Goal: Answer question/provide support

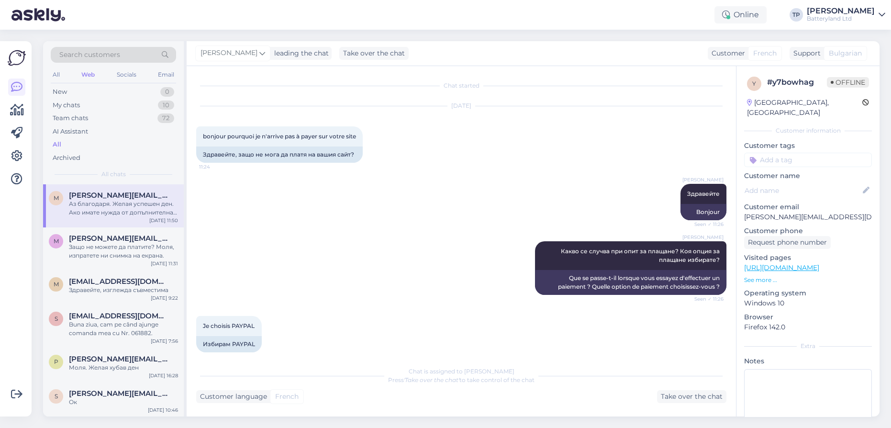
scroll to position [602, 0]
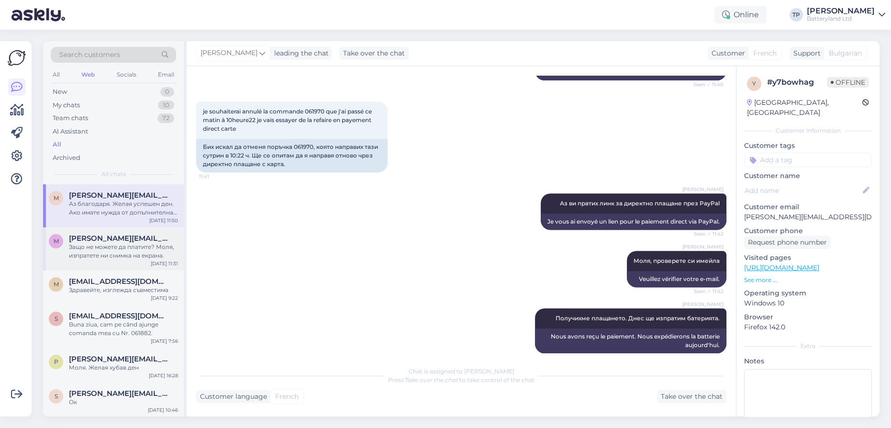
click at [120, 234] on span "[PERSON_NAME][EMAIL_ADDRESS][DOMAIN_NAME]" at bounding box center [119, 238] width 100 height 9
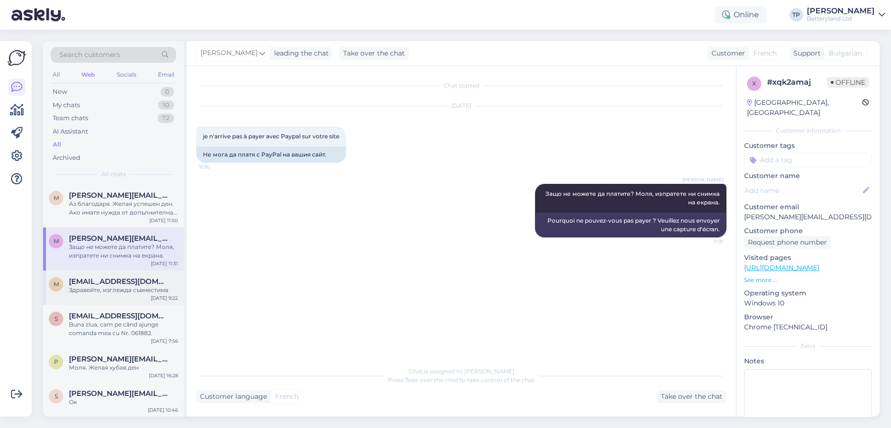
click at [104, 277] on span "[EMAIL_ADDRESS][DOMAIN_NAME]" at bounding box center [119, 281] width 100 height 9
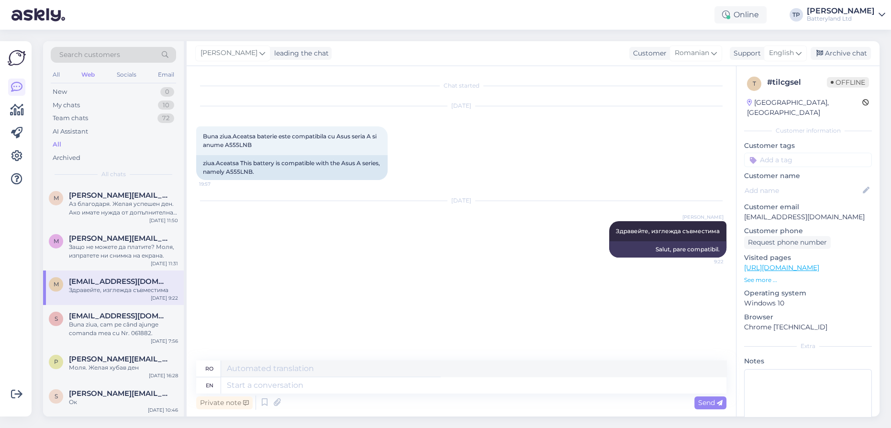
click at [106, 275] on div "m [EMAIL_ADDRESS][DOMAIN_NAME] Здравейте, изглежда съвместима [DATE] 9:22" at bounding box center [113, 287] width 141 height 34
click at [93, 305] on div "s [EMAIL_ADDRESS][DOMAIN_NAME] Buna ziua, cam pe când ajunge comanda mea cu Nr.…" at bounding box center [113, 326] width 141 height 43
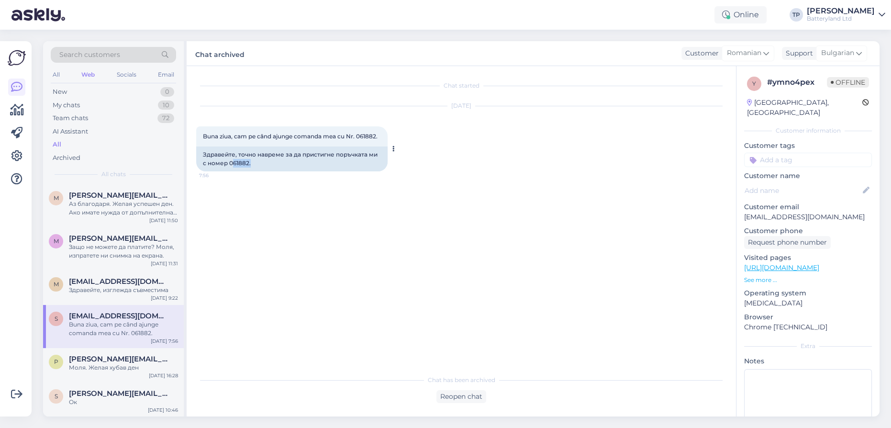
drag, startPoint x: 234, startPoint y: 162, endPoint x: 250, endPoint y: 163, distance: 16.8
click at [250, 163] on div "Здравейте, точно навреме за да пристигне поръчката ми с номер 061882." at bounding box center [291, 158] width 191 height 25
click at [98, 355] on span "[PERSON_NAME][EMAIL_ADDRESS][DOMAIN_NAME]" at bounding box center [119, 359] width 100 height 9
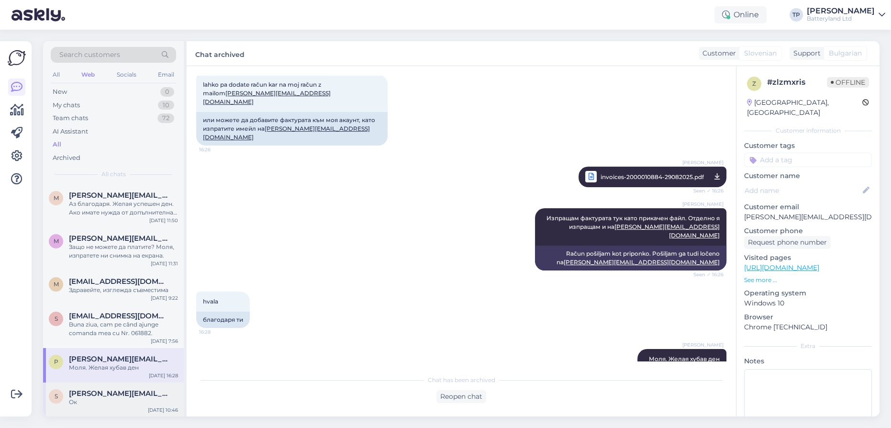
click at [93, 389] on span "[PERSON_NAME][EMAIL_ADDRESS][DOMAIN_NAME]" at bounding box center [119, 393] width 100 height 9
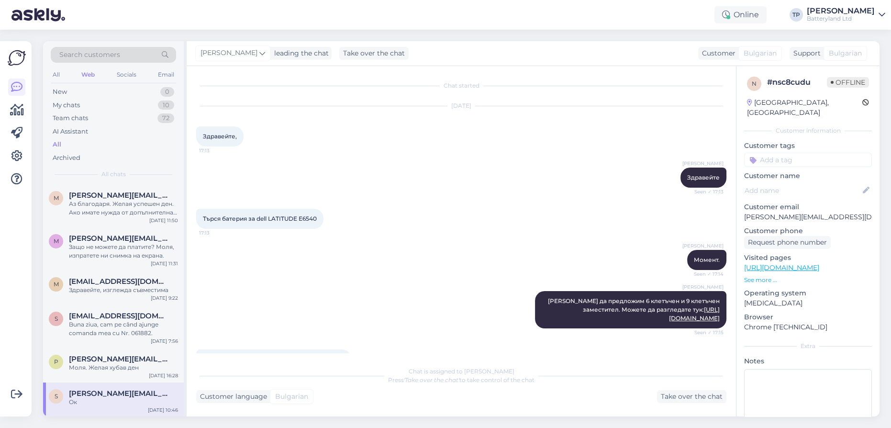
scroll to position [965, 0]
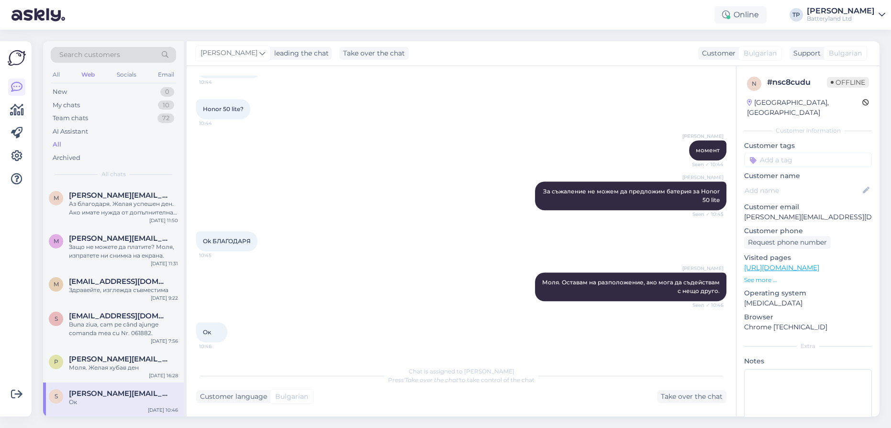
click at [88, 424] on span "[EMAIL_ADDRESS][DOMAIN_NAME]" at bounding box center [119, 428] width 100 height 9
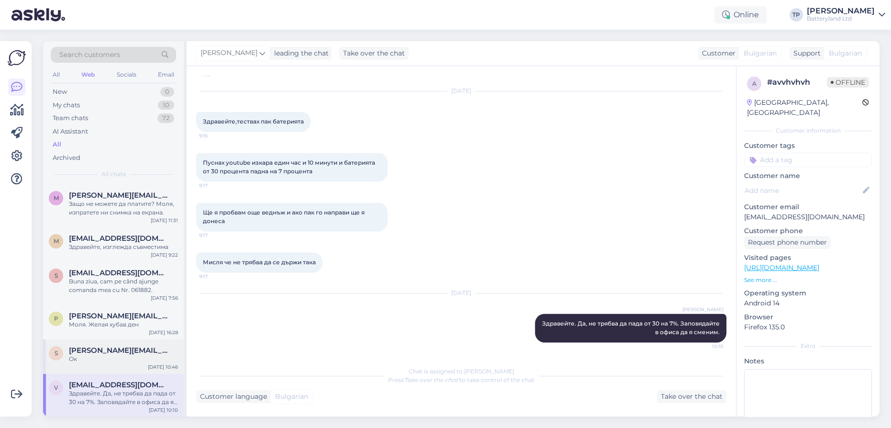
scroll to position [87, 0]
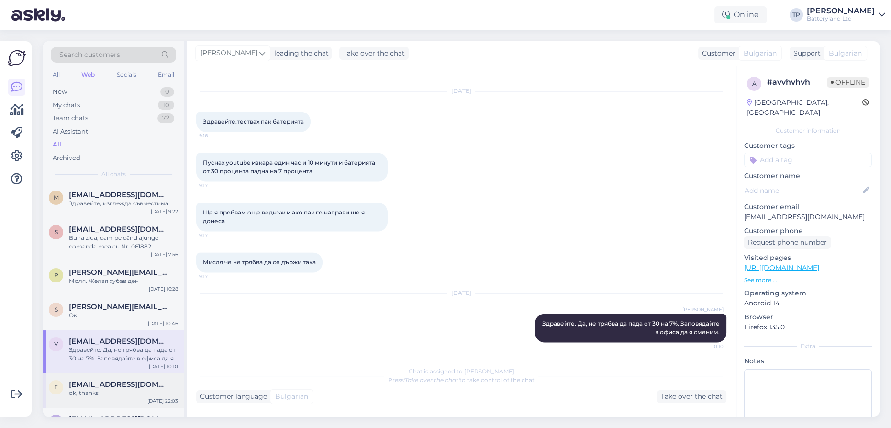
drag, startPoint x: 141, startPoint y: 325, endPoint x: 141, endPoint y: 333, distance: 7.2
click at [141, 380] on span "[EMAIL_ADDRESS][DOMAIN_NAME]" at bounding box center [119, 384] width 100 height 9
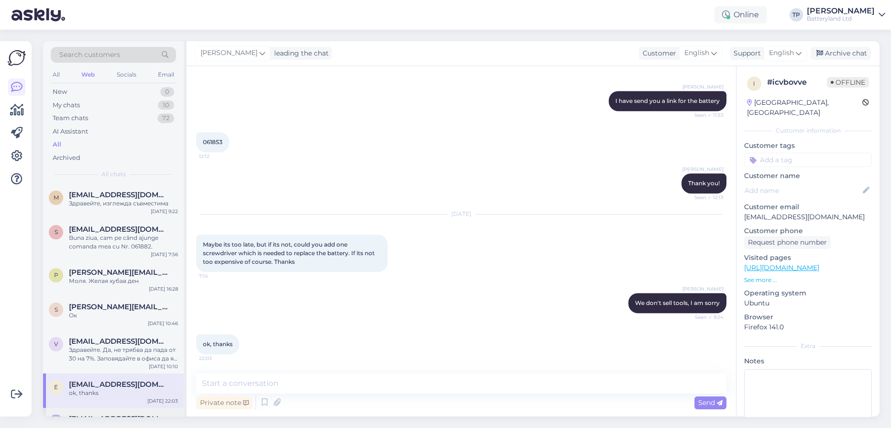
click at [108, 414] on div "[EMAIL_ADDRESS][DOMAIN_NAME] пробвайте я утре като пристигне" at bounding box center [123, 422] width 109 height 17
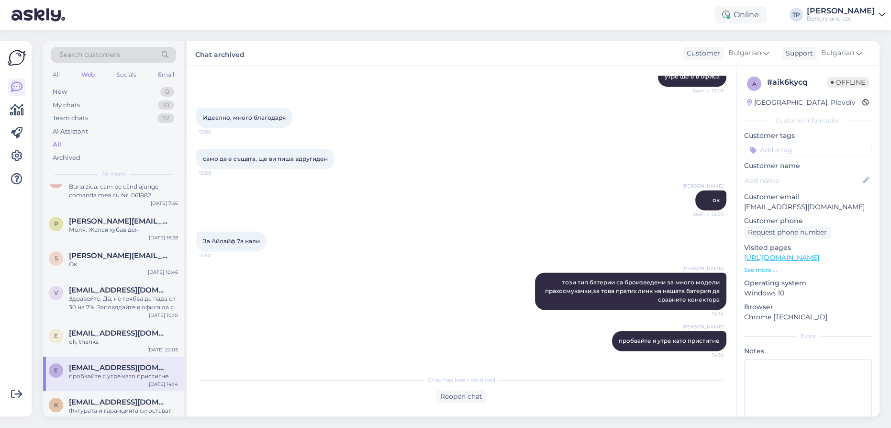
scroll to position [174, 0]
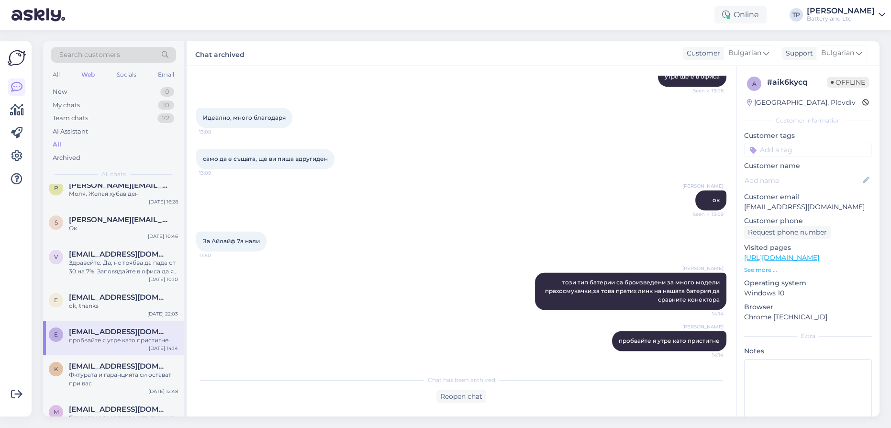
click at [99, 321] on div "e [EMAIL_ADDRESS][DOMAIN_NAME] пробвайте я утре като пристигне [DATE] 14:14" at bounding box center [113, 338] width 141 height 34
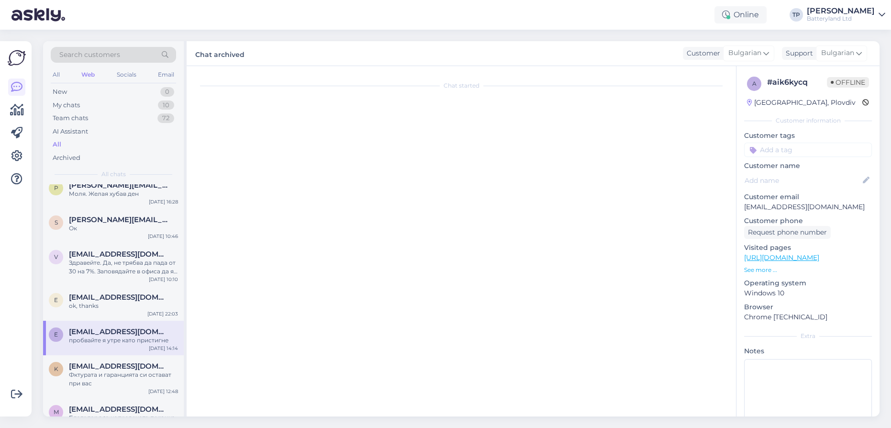
scroll to position [0, 0]
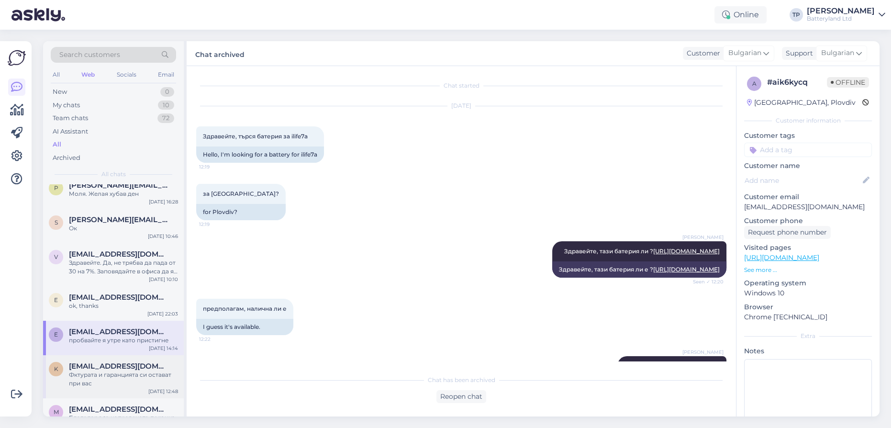
click at [94, 362] on span "[EMAIL_ADDRESS][DOMAIN_NAME]" at bounding box center [119, 366] width 100 height 9
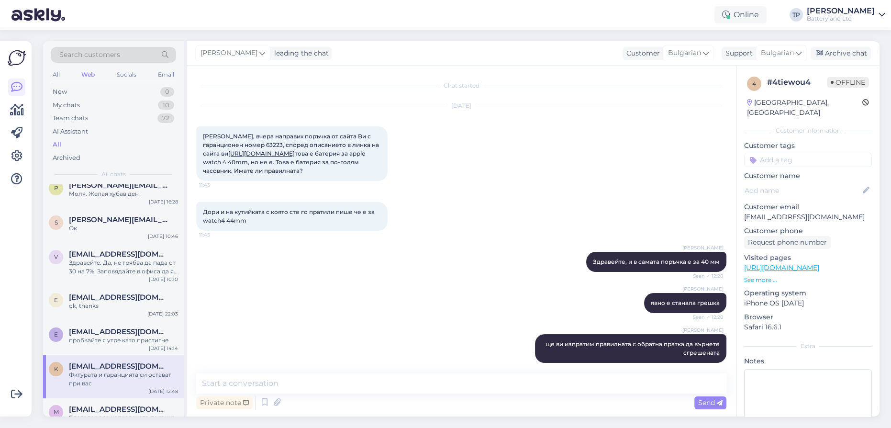
scroll to position [58, 0]
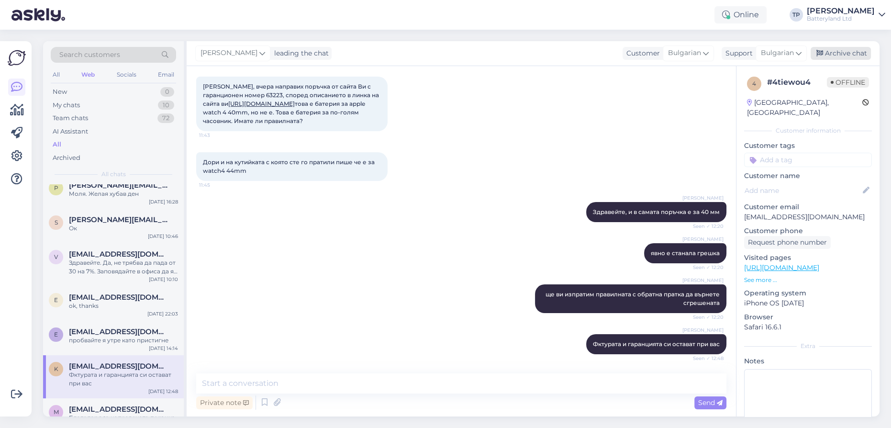
click at [845, 52] on div "Archive chat" at bounding box center [841, 53] width 60 height 13
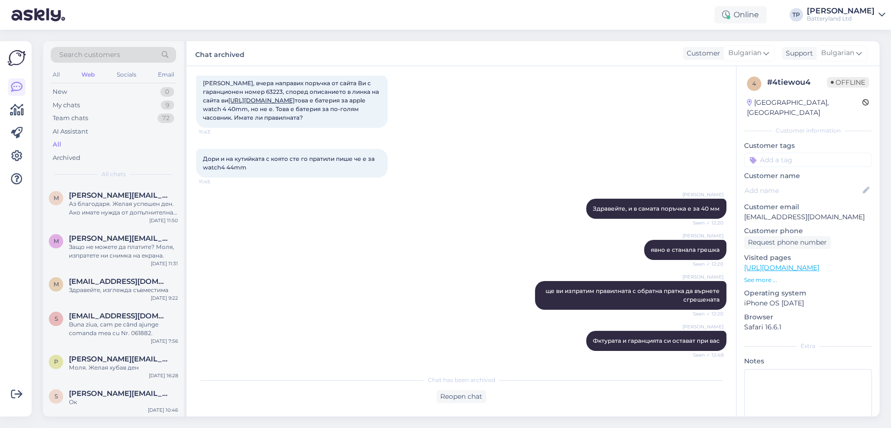
click at [132, 424] on div "[EMAIL_ADDRESS][DOMAIN_NAME]" at bounding box center [123, 428] width 109 height 9
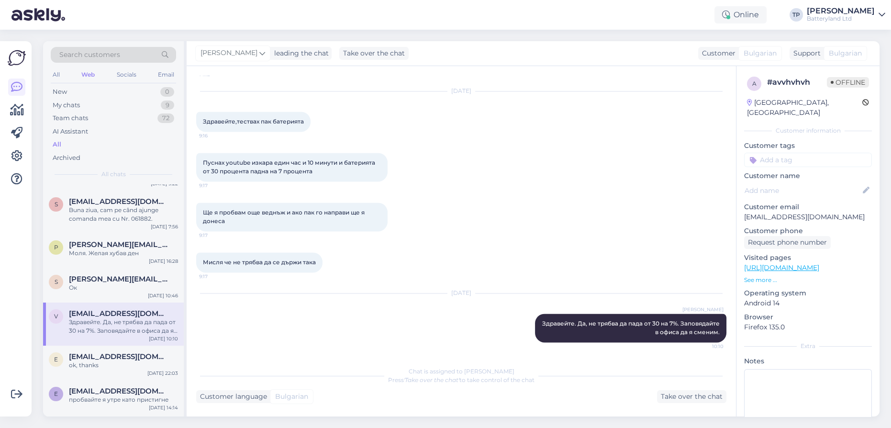
scroll to position [261, 0]
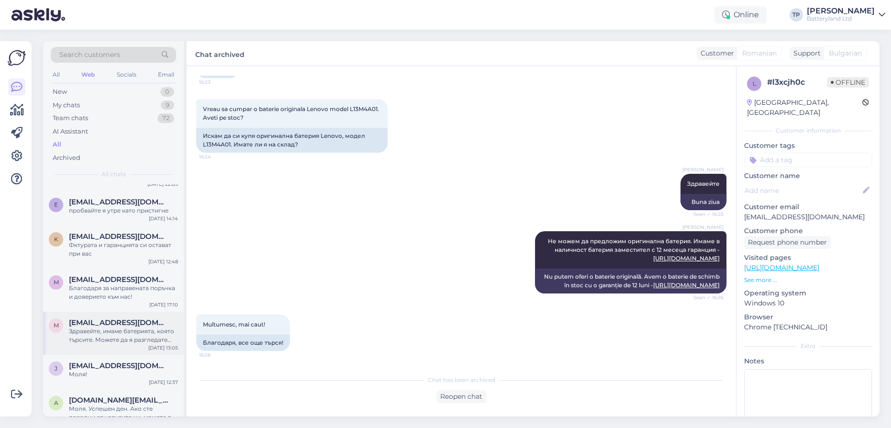
scroll to position [391, 0]
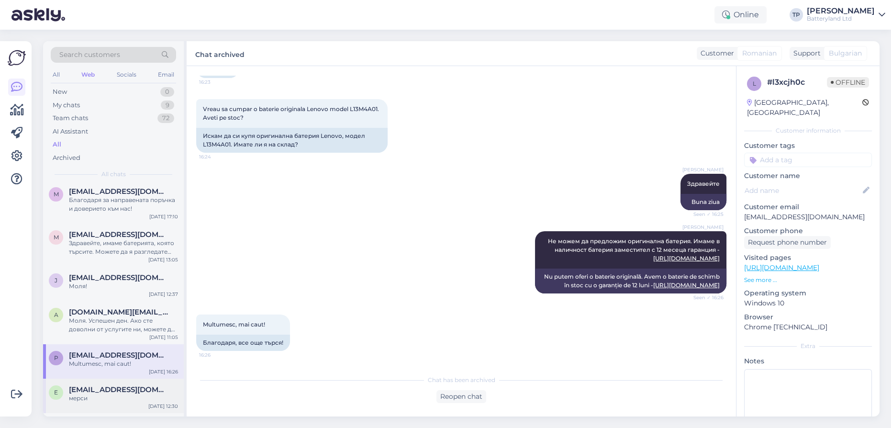
click at [99, 385] on span "[EMAIL_ADDRESS][DOMAIN_NAME]" at bounding box center [119, 389] width 100 height 9
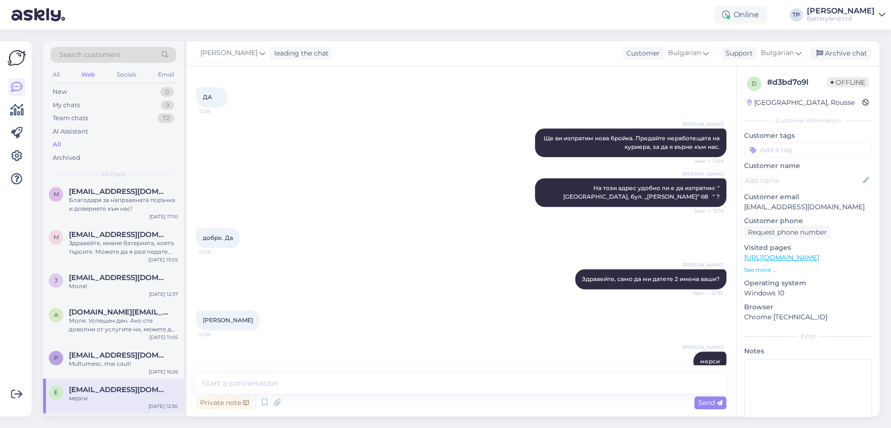
click at [102, 420] on span "[EMAIL_ADDRESS][DOMAIN_NAME]" at bounding box center [119, 424] width 100 height 9
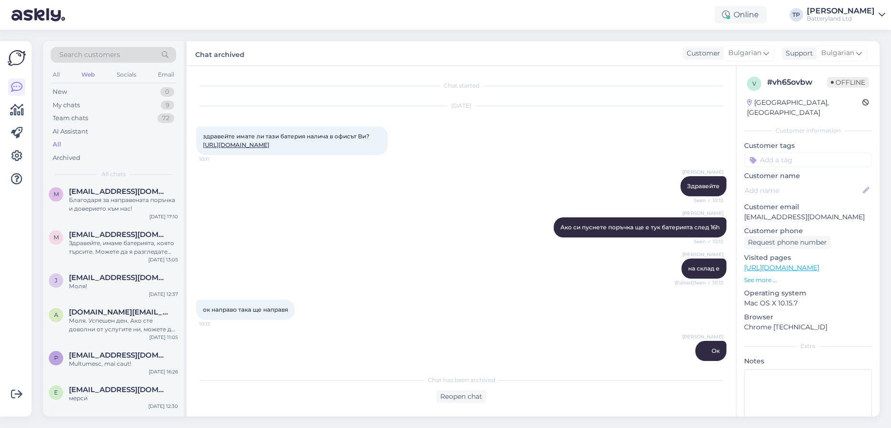
scroll to position [142, 0]
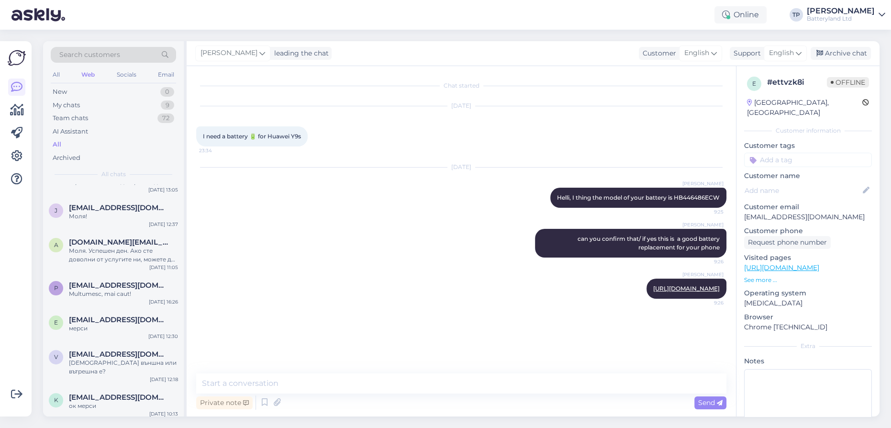
scroll to position [565, 0]
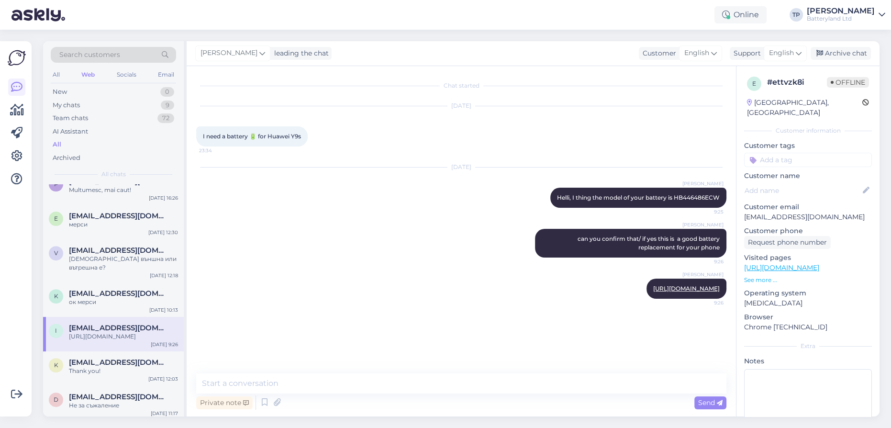
click at [107, 427] on span "[EMAIL_ADDRESS][DOMAIN_NAME]" at bounding box center [119, 431] width 100 height 9
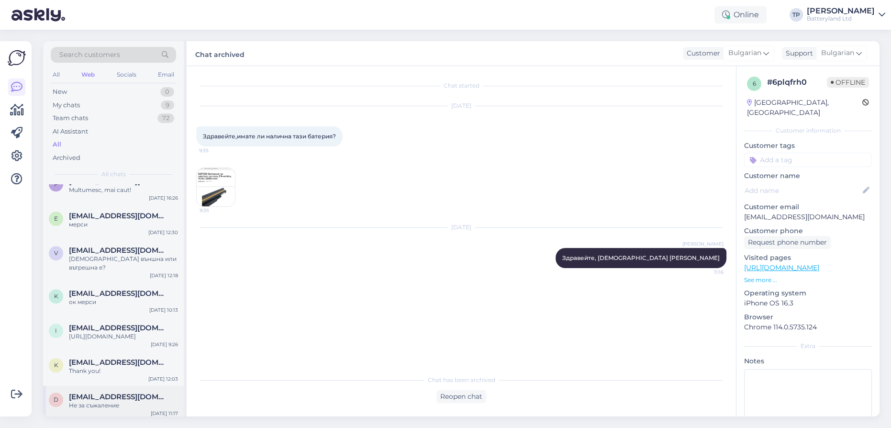
click at [101, 386] on div "d [EMAIL_ADDRESS][DOMAIN_NAME] Не за съжаление [DATE] 11:17" at bounding box center [113, 403] width 141 height 34
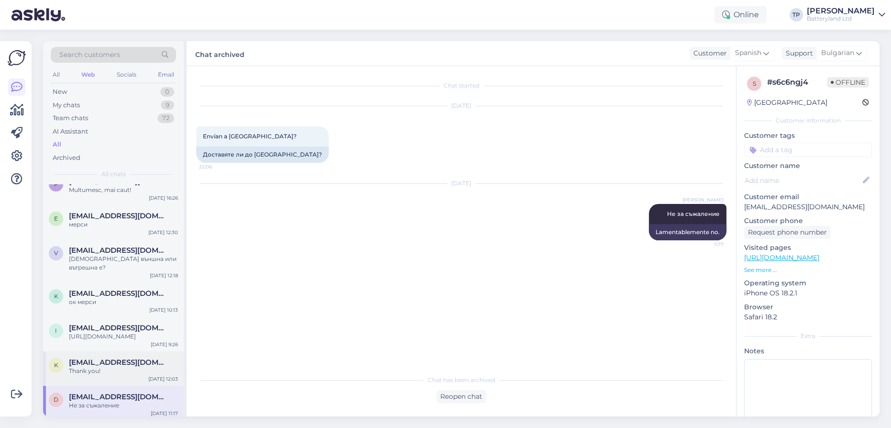
click at [101, 351] on div "k [EMAIL_ADDRESS][DOMAIN_NAME] Thank you! [DATE] 12:03" at bounding box center [113, 368] width 141 height 34
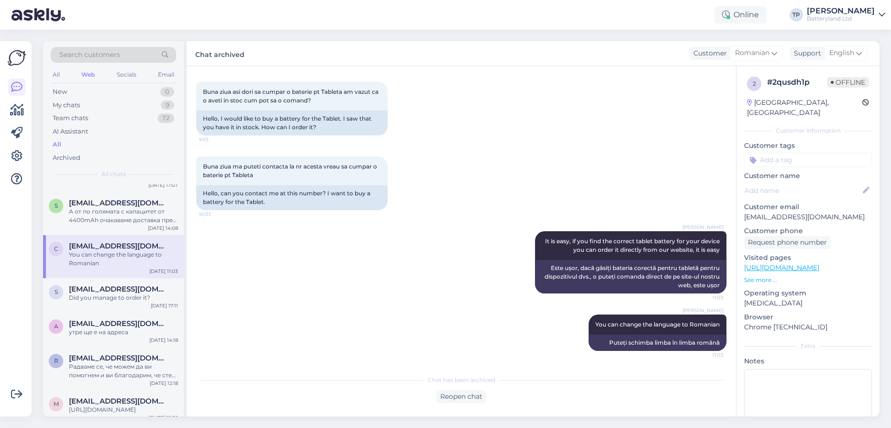
scroll to position [1000, 0]
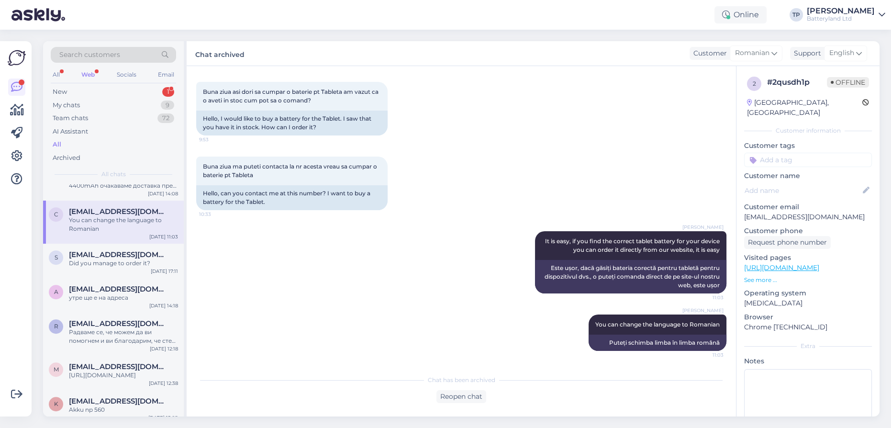
click at [83, 71] on div "Web" at bounding box center [87, 74] width 17 height 12
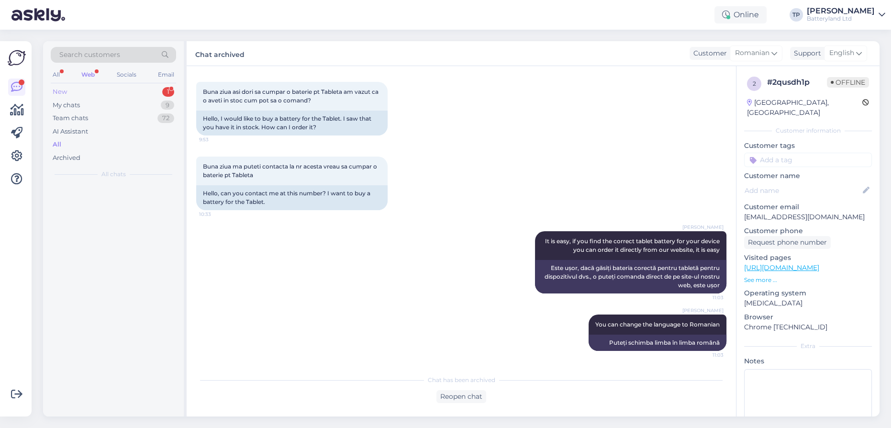
scroll to position [0, 0]
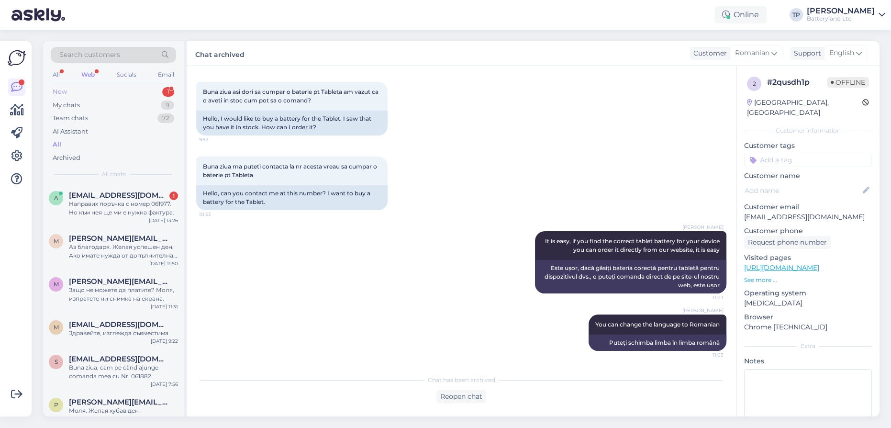
click at [102, 90] on div "New 1" at bounding box center [113, 91] width 125 height 13
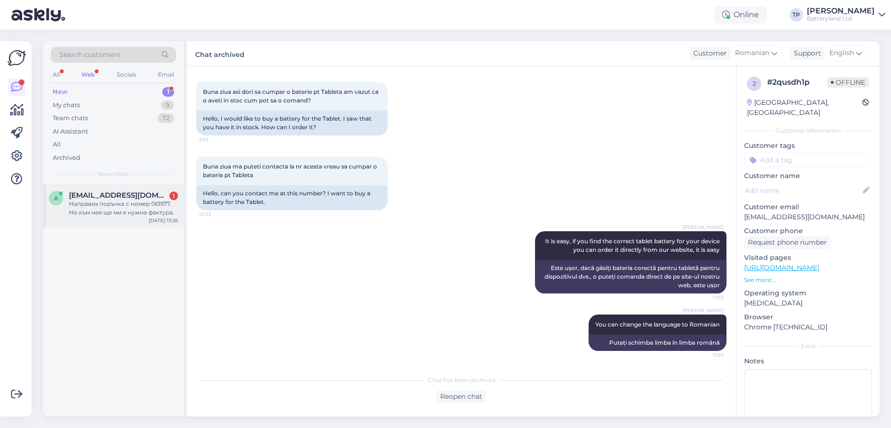
click at [124, 197] on span "[EMAIL_ADDRESS][DOMAIN_NAME]" at bounding box center [119, 195] width 100 height 9
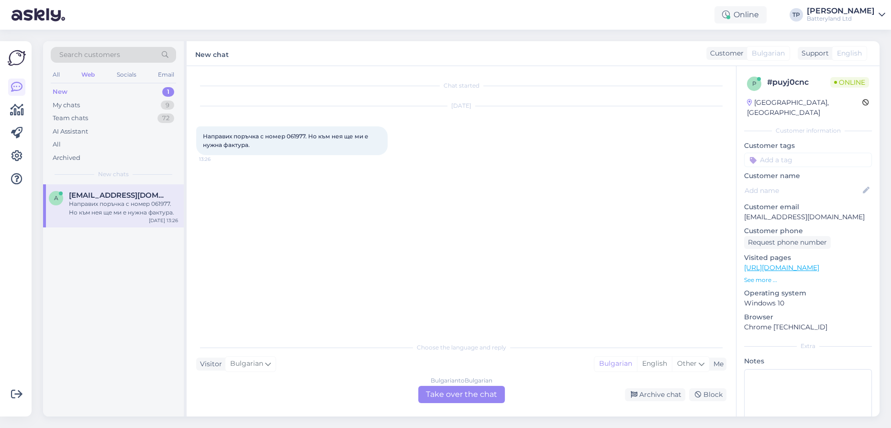
click at [458, 395] on div "Bulgarian to Bulgarian Take over the chat" at bounding box center [461, 394] width 87 height 17
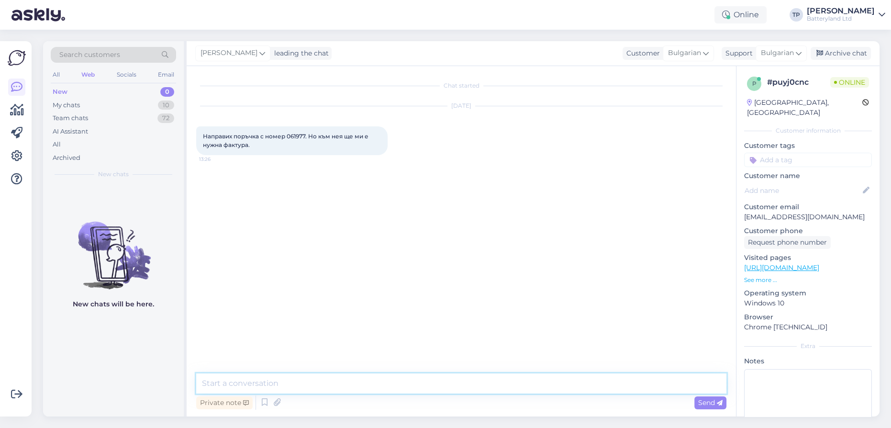
click at [341, 383] on textarea at bounding box center [461, 383] width 530 height 20
type textarea "ok,дайте днните тук и ще ги добавя"
click at [587, 185] on icon at bounding box center [590, 186] width 6 height 6
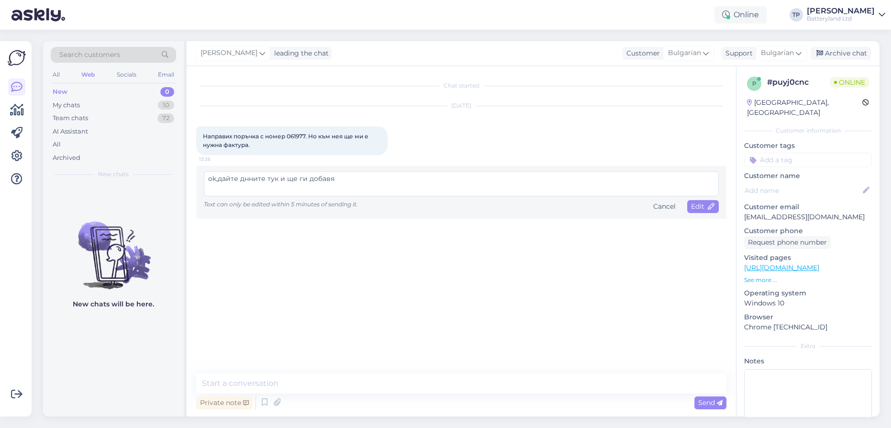
drag, startPoint x: 215, startPoint y: 178, endPoint x: 204, endPoint y: 178, distance: 11.0
click at [205, 178] on textarea "ok,дайте днните тук и ще ги добавя" at bounding box center [461, 183] width 515 height 25
click at [219, 178] on textarea "ОК,дайте днните тук и ще ги добавя" at bounding box center [461, 183] width 515 height 25
type textarea "ОК, дайте днните тук и ще ги добавя"
click at [705, 209] on span "Edit" at bounding box center [703, 206] width 24 height 9
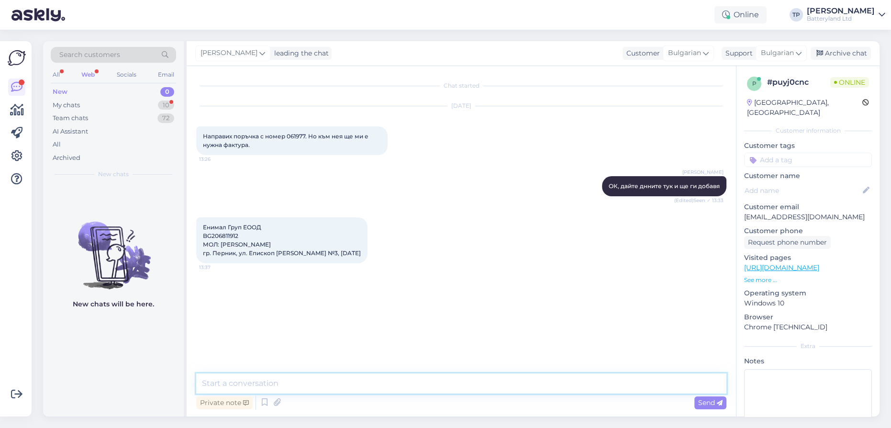
click at [283, 382] on textarea at bounding box center [461, 383] width 530 height 20
type textarea "B"
type textarea "Благодаря,добавям ги данните за фактура"
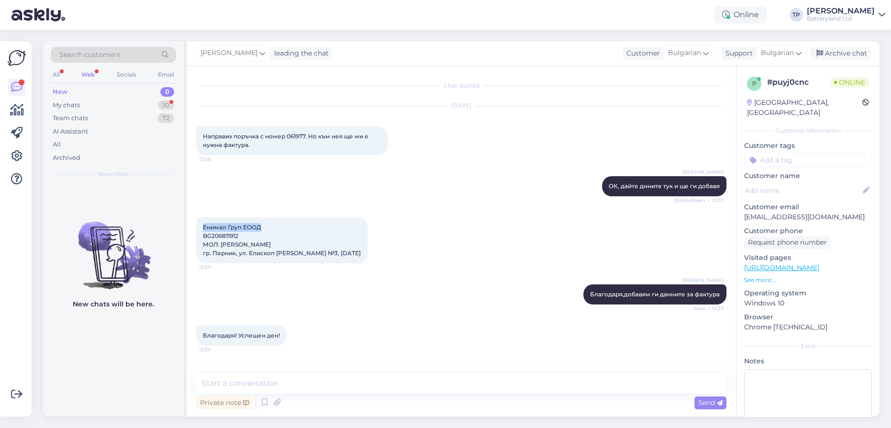
drag, startPoint x: 223, startPoint y: 225, endPoint x: 288, endPoint y: 226, distance: 64.6
click at [288, 226] on div "Енимал Груп ЕООД BG206811912 МОЛ: [PERSON_NAME] гр. Перник, ул. Епископ [PERSON…" at bounding box center [281, 240] width 171 height 46
copy span "Енимал Груп ЕООД"
drag, startPoint x: 201, startPoint y: 234, endPoint x: 242, endPoint y: 235, distance: 40.7
click at [242, 235] on div "Енимал Груп ЕООД BG206811912 МОЛ: [PERSON_NAME] гр. Перник, ул. Епископ [PERSON…" at bounding box center [281, 240] width 171 height 46
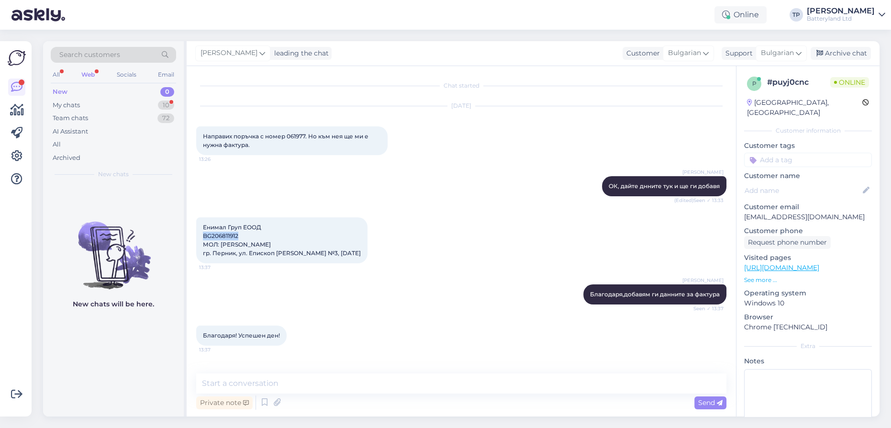
copy span "BG206811912"
drag, startPoint x: 220, startPoint y: 244, endPoint x: 282, endPoint y: 243, distance: 61.7
click at [282, 243] on div "Енимал Груп ЕООД BG206811912 МОЛ: [PERSON_NAME] гр. Перник, ул. Епископ [PERSON…" at bounding box center [281, 240] width 171 height 46
copy span "[PERSON_NAME]"
drag, startPoint x: 212, startPoint y: 252, endPoint x: 340, endPoint y: 252, distance: 128.3
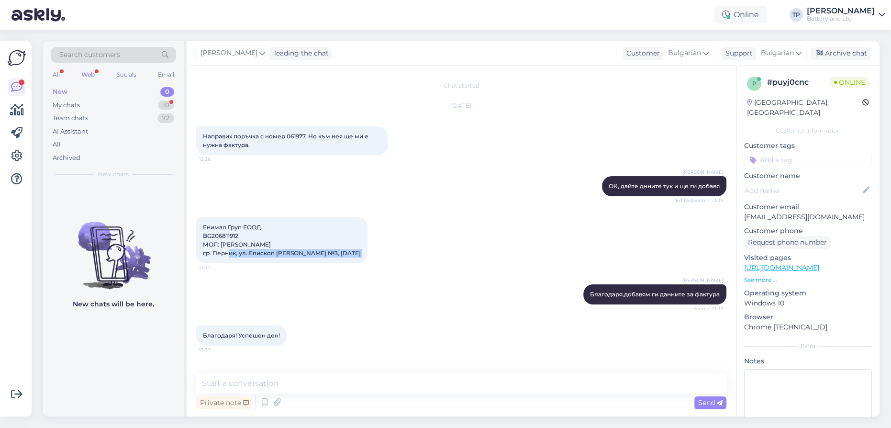
click at [340, 252] on div "Енимал Груп ЕООД BG206811912 МОЛ: [PERSON_NAME] гр. Перник, ул. Епископ [PERSON…" at bounding box center [281, 240] width 171 height 46
copy div "Перник, ул. Епископ [PERSON_NAME] №3, [DATE] 13:37"
click at [268, 380] on textarea at bounding box center [461, 383] width 530 height 20
type textarea "И на вас лек ден!"
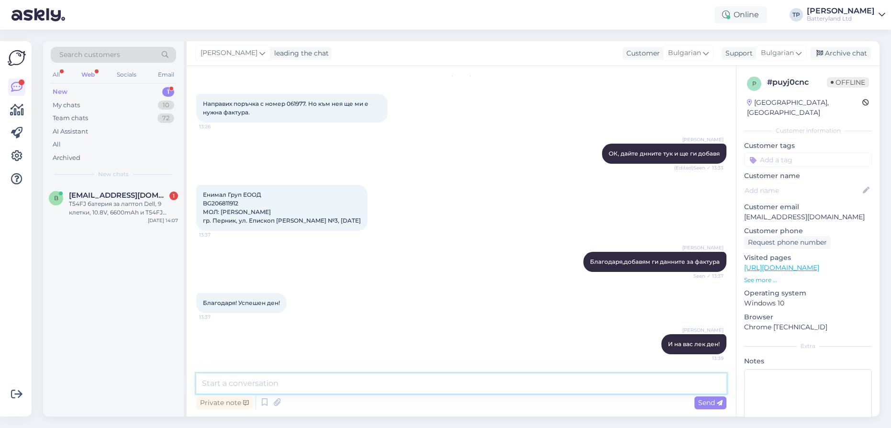
scroll to position [32, 0]
click at [135, 197] on span "[EMAIL_ADDRESS][DOMAIN_NAME]" at bounding box center [119, 195] width 100 height 9
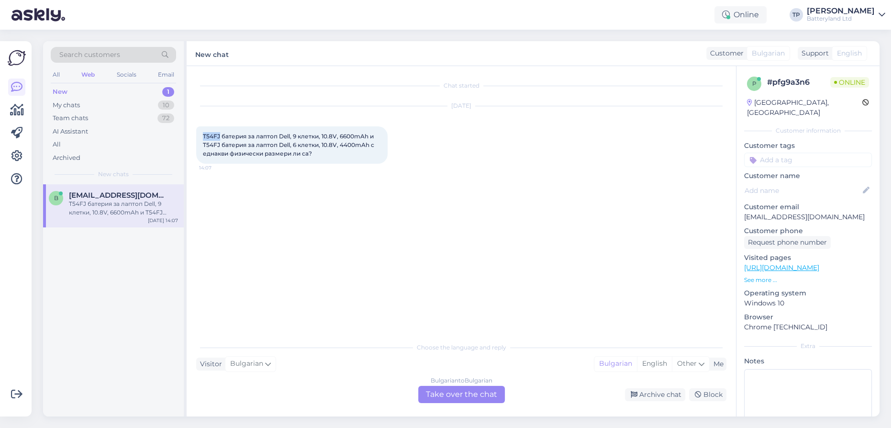
drag, startPoint x: 202, startPoint y: 135, endPoint x: 220, endPoint y: 135, distance: 17.7
click at [220, 135] on div "T54FJ батерия за лаптоп Dell, 9 клетки, 10.8V, 6600mAh и T54FJ батерия за лапто…" at bounding box center [291, 144] width 191 height 37
copy span "T54FJ"
click at [455, 391] on div "Bulgarian to Bulgarian Take over the chat" at bounding box center [461, 394] width 87 height 17
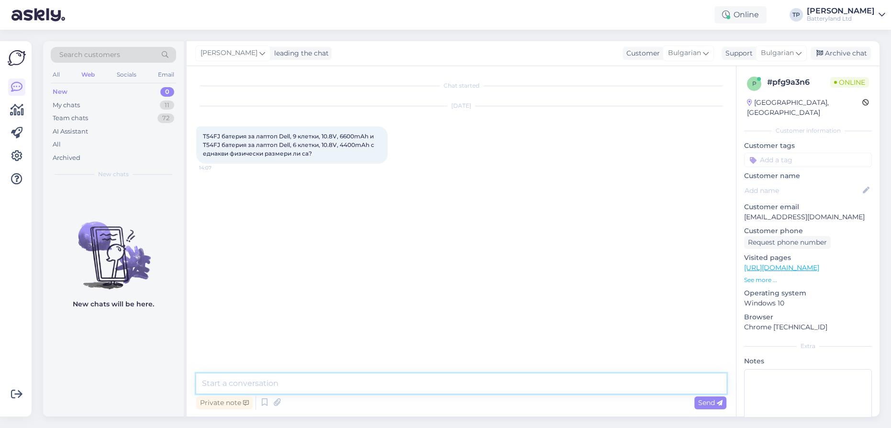
click at [370, 388] on textarea at bounding box center [461, 383] width 530 height 20
type textarea "Здравейте, не не са еднакви като размер"
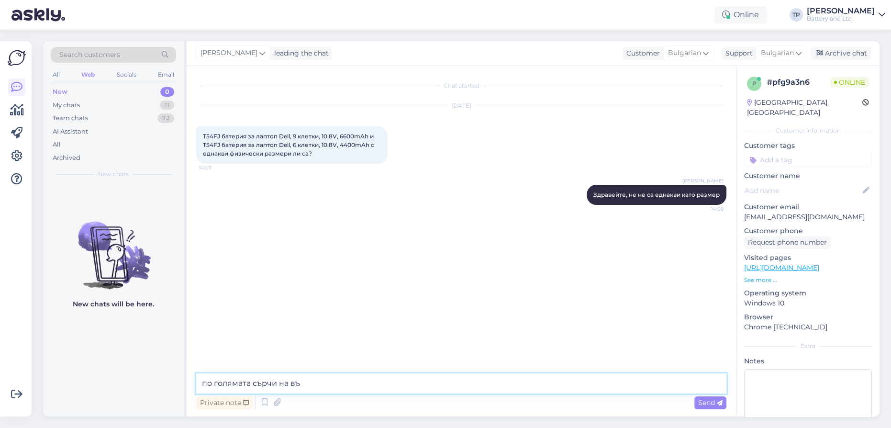
type textarea "по голямата сърчи на вън"
click at [618, 236] on icon at bounding box center [619, 236] width 6 height 6
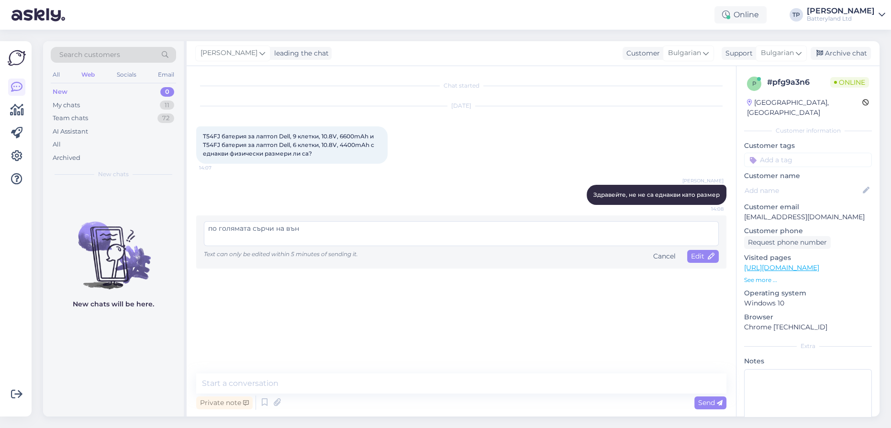
click at [255, 229] on textarea "по голямата сърчи на вън" at bounding box center [461, 233] width 515 height 25
click at [253, 229] on textarea "по голямата стърчи на вън" at bounding box center [461, 233] width 515 height 25
click at [344, 226] on textarea "по голямата щестърчи на вън" at bounding box center [461, 233] width 515 height 25
type textarea "по голямата щестърчи на вън от лаптопа малко"
click at [697, 258] on span "Edit" at bounding box center [703, 256] width 24 height 9
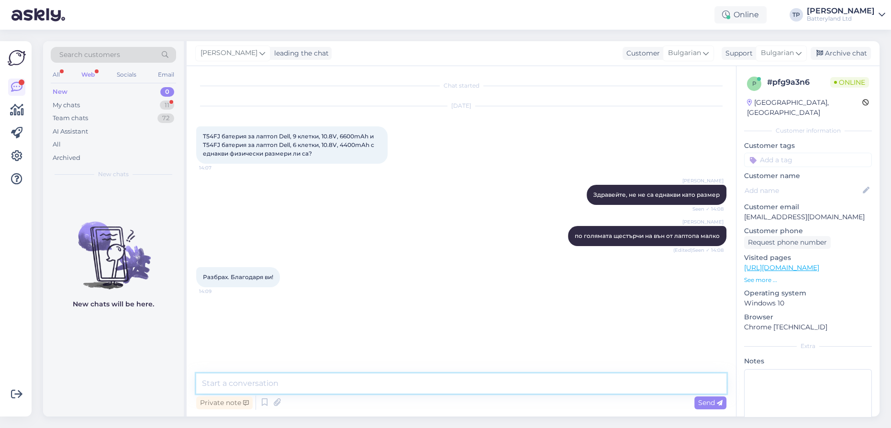
click at [331, 386] on textarea at bounding box center [461, 383] width 530 height 20
type textarea "Моля!"
click at [550, 237] on icon at bounding box center [552, 236] width 6 height 6
click at [841, 55] on div "Archive chat" at bounding box center [841, 53] width 60 height 13
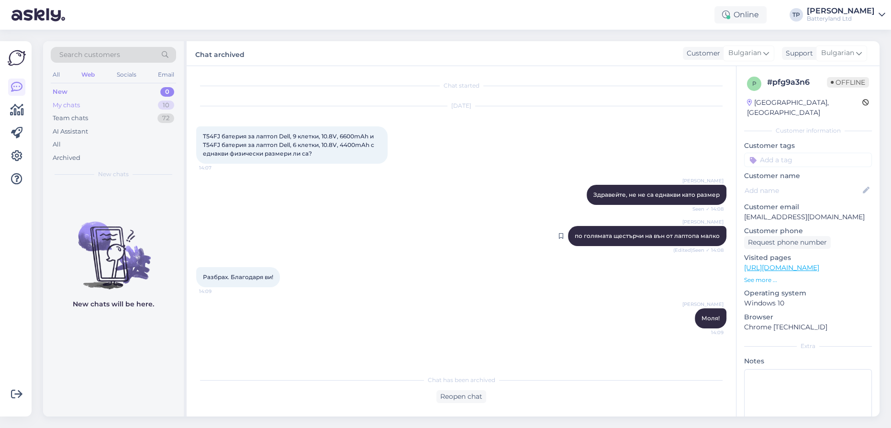
click at [87, 101] on div "My chats 10" at bounding box center [113, 105] width 125 height 13
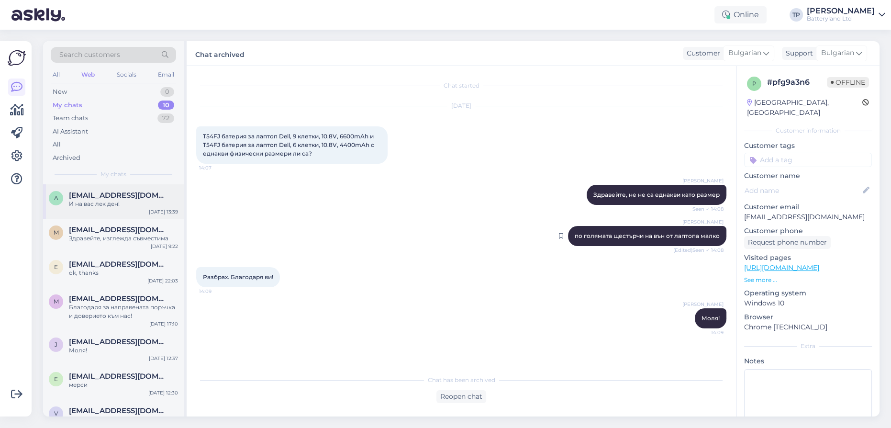
click at [96, 203] on div "[EMAIL_ADDRESS][DOMAIN_NAME] И на вас лек ден!" at bounding box center [123, 199] width 109 height 17
